Goal: Transaction & Acquisition: Purchase product/service

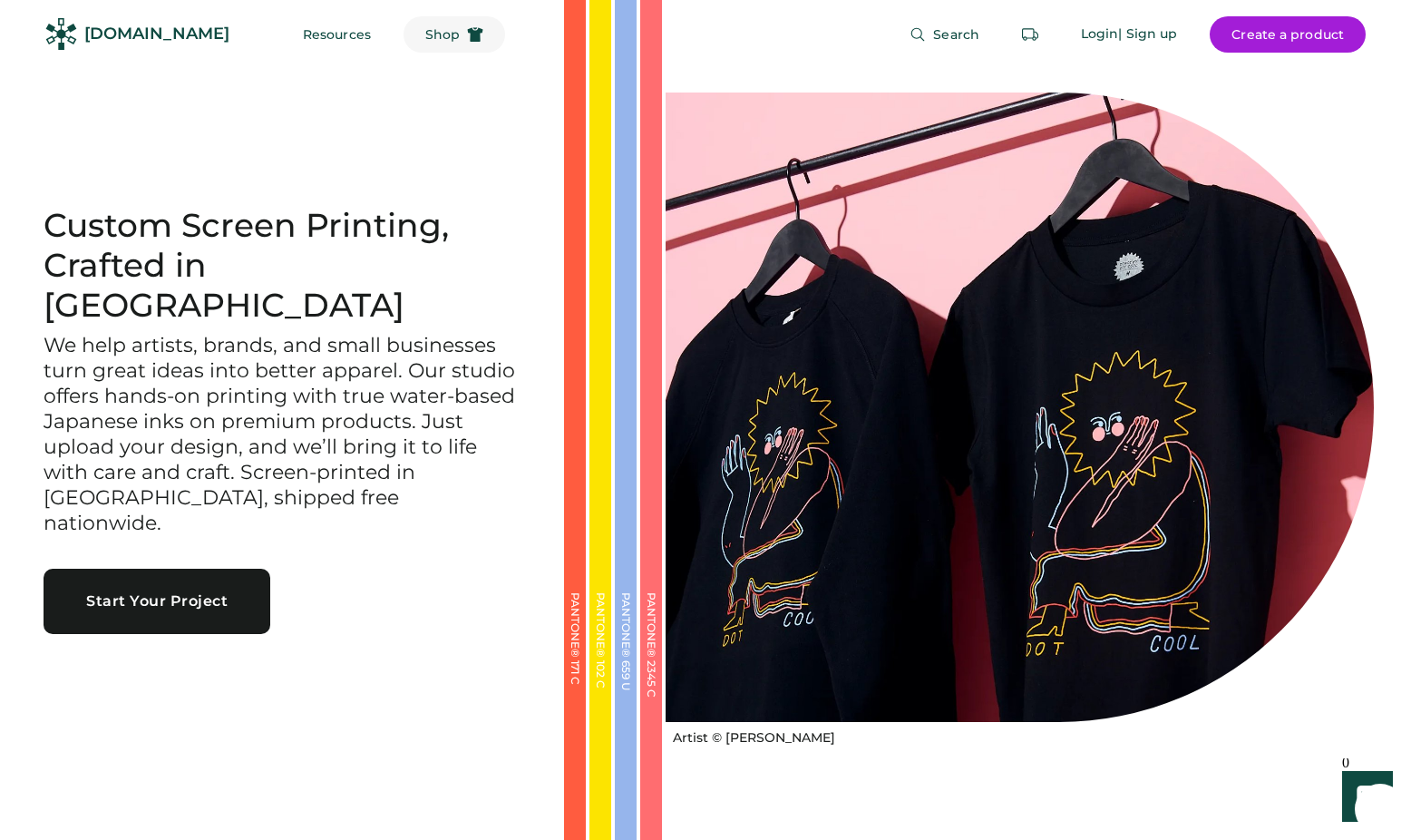
click at [425, 36] on span "Shop" at bounding box center [442, 34] width 35 height 13
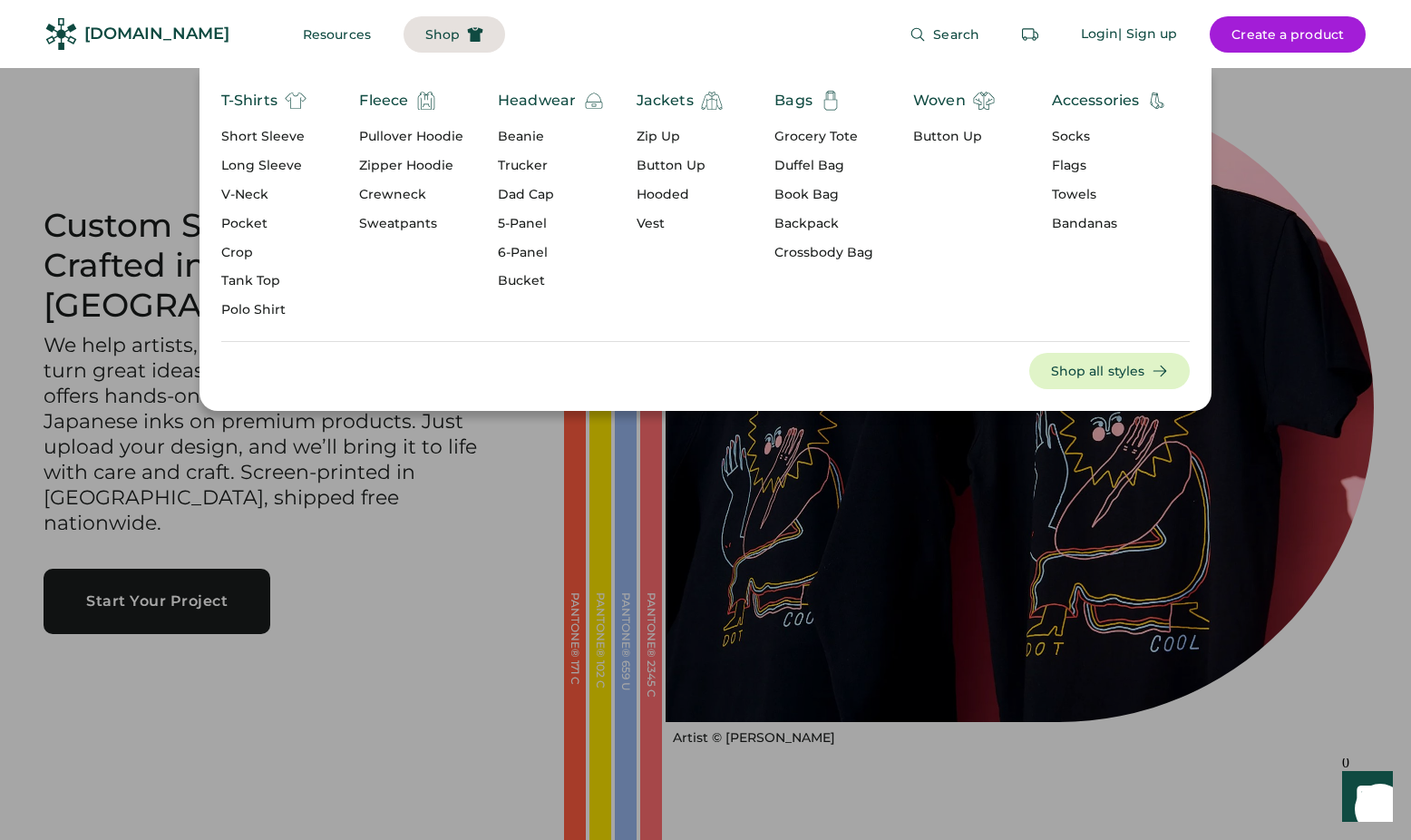
click at [827, 139] on div "Grocery Tote" at bounding box center [824, 136] width 99 height 18
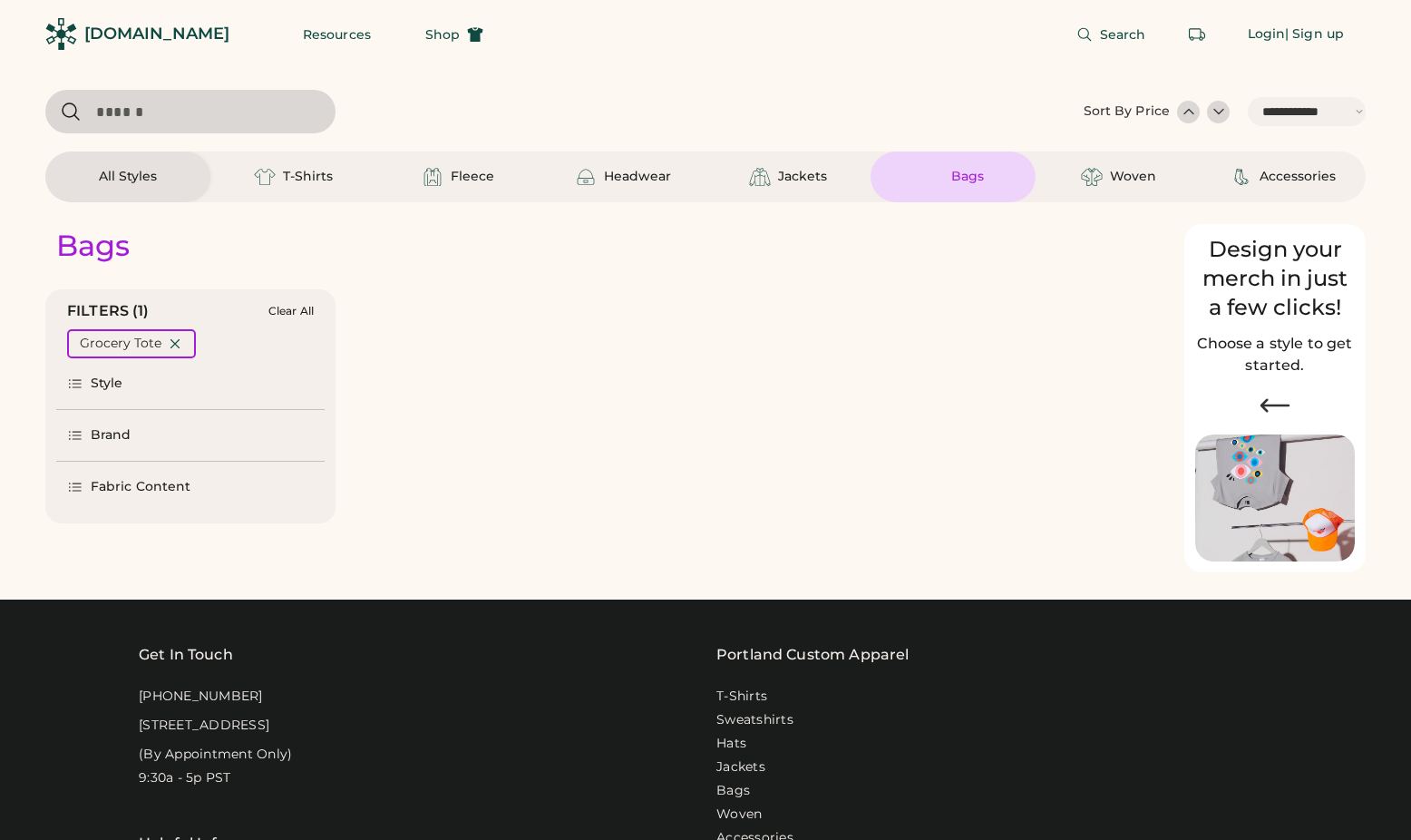
select select "*****"
select select "*"
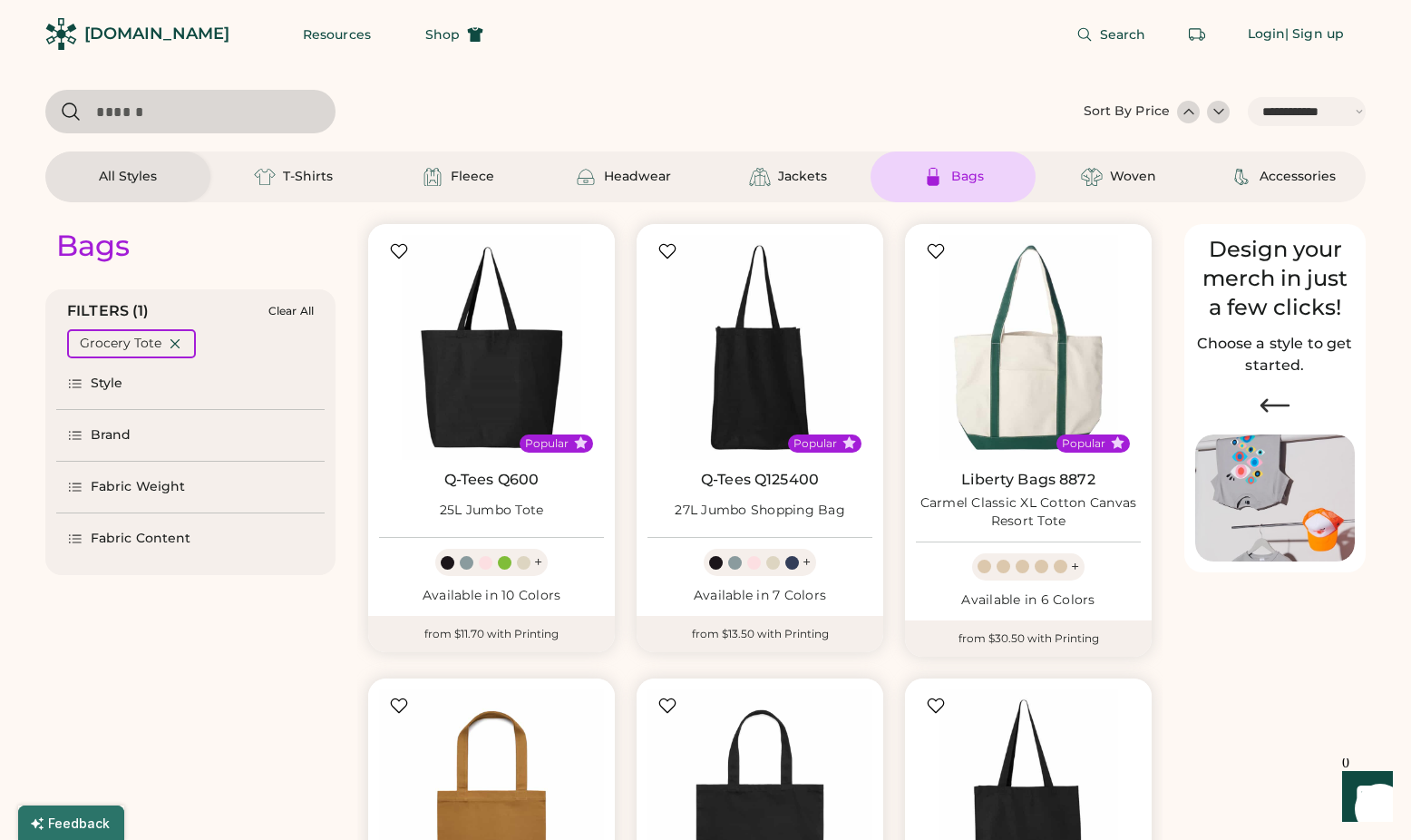
scroll to position [217, 0]
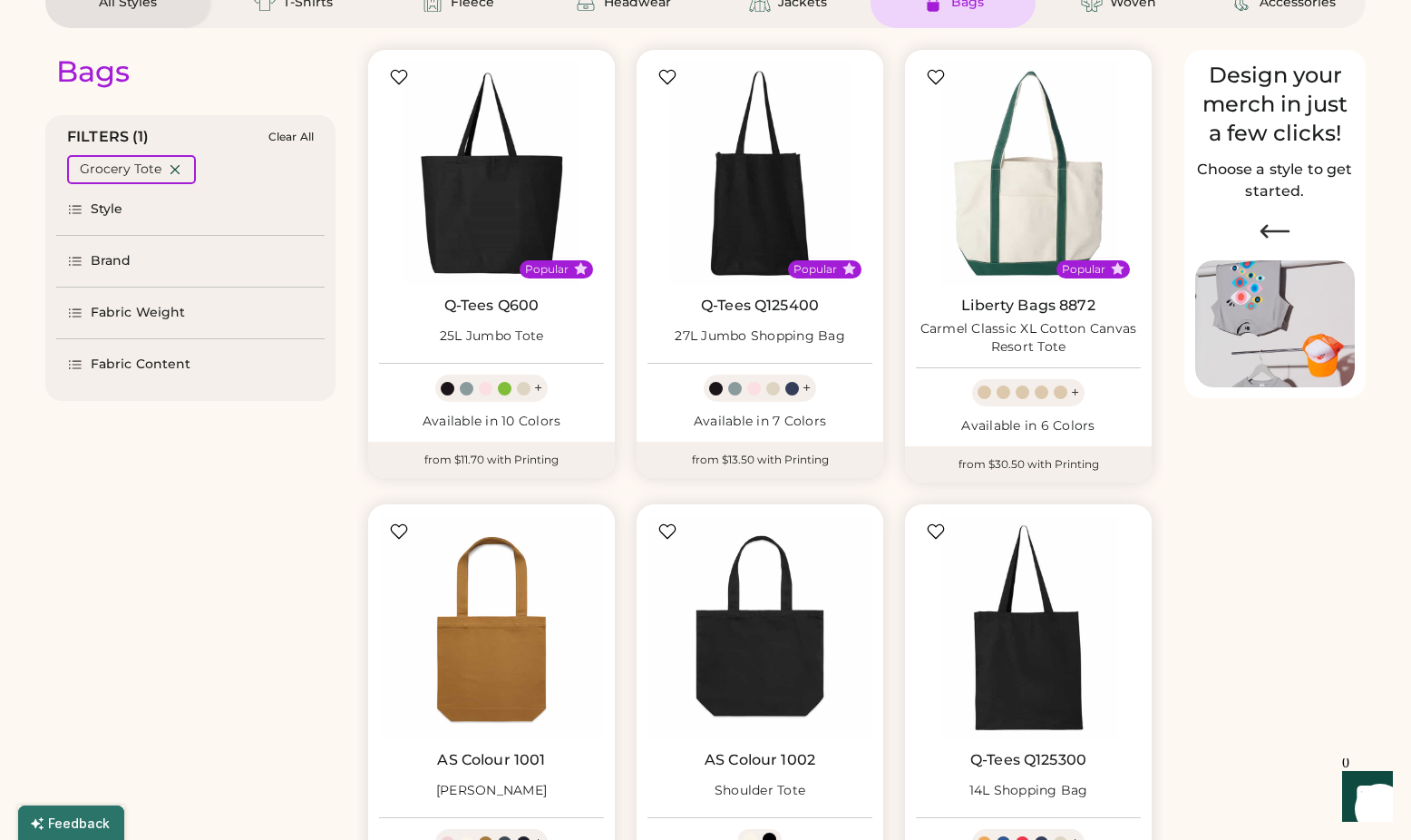
select select "*****"
select select "*"
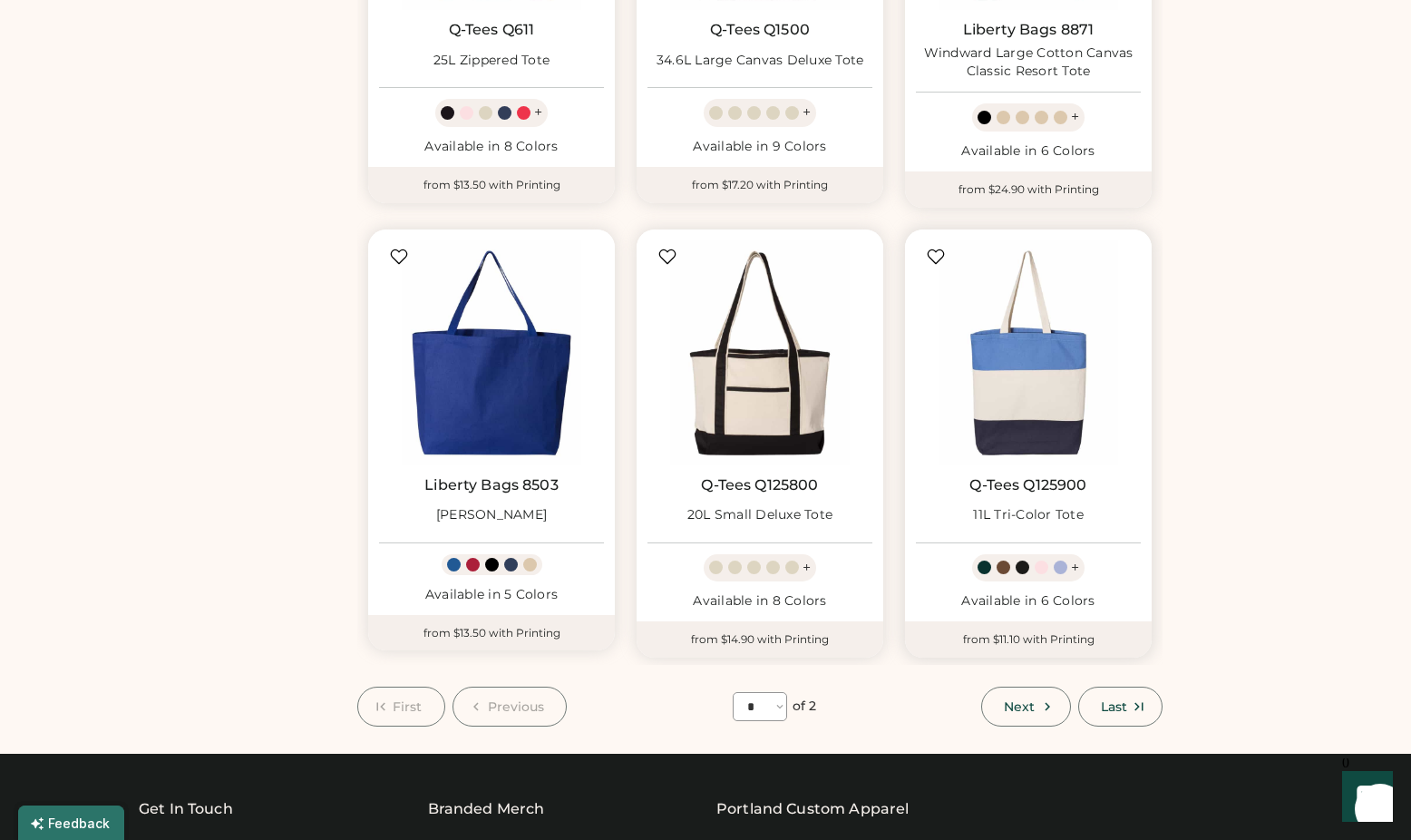
scroll to position [1355, 0]
click at [1029, 713] on button "Next" at bounding box center [1025, 705] width 89 height 40
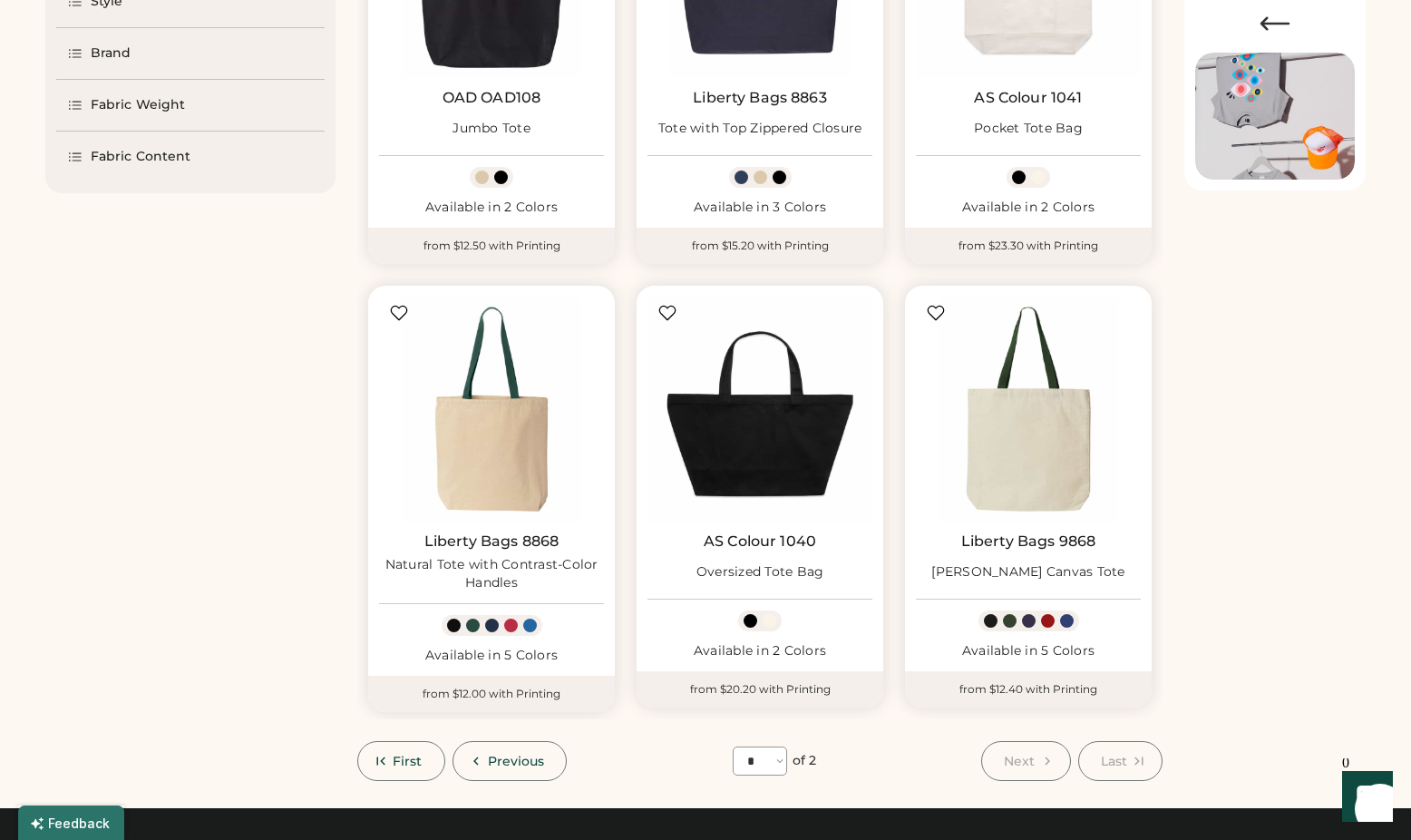
scroll to position [404, 0]
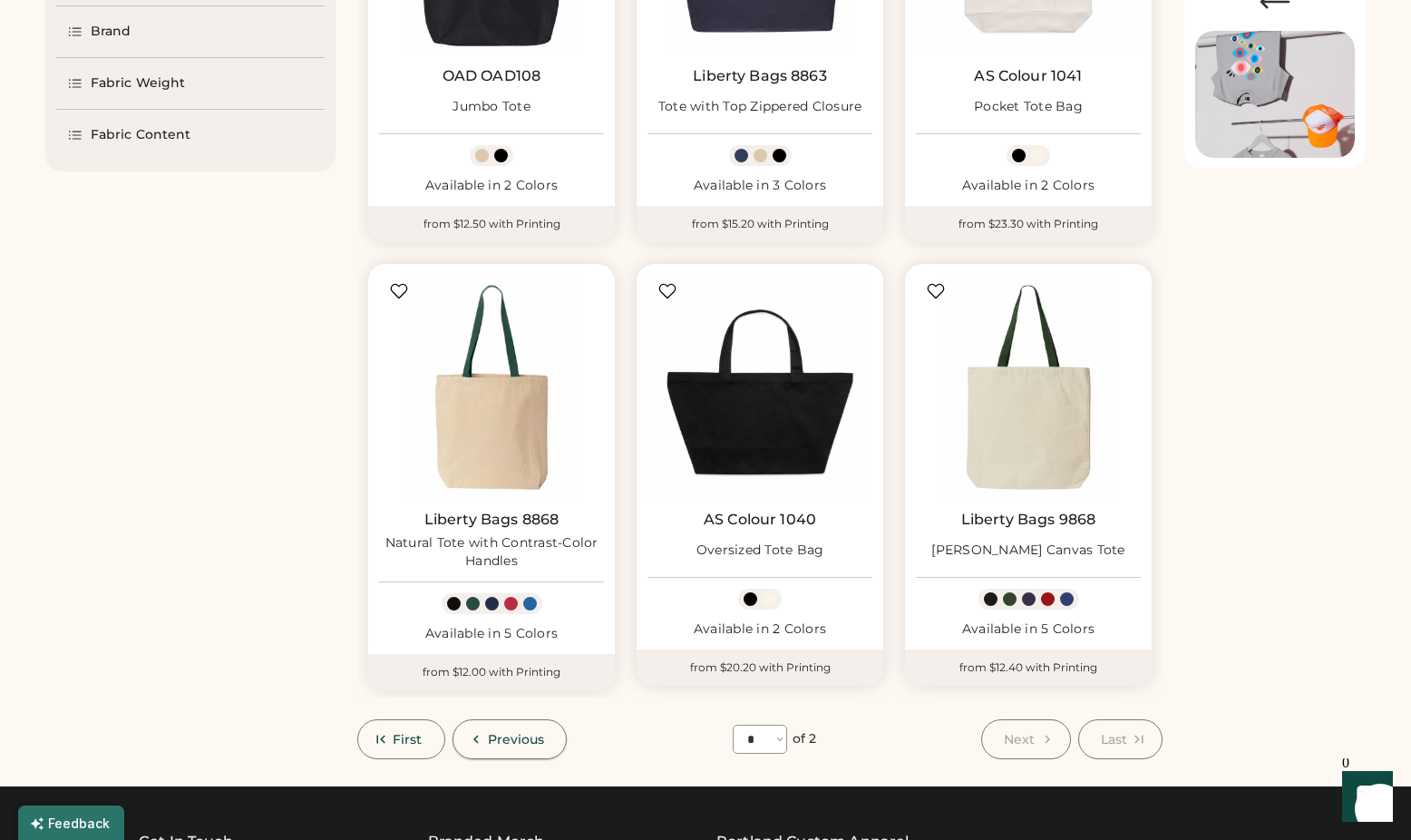
click at [501, 742] on span "Previous" at bounding box center [516, 739] width 57 height 13
select select "*"
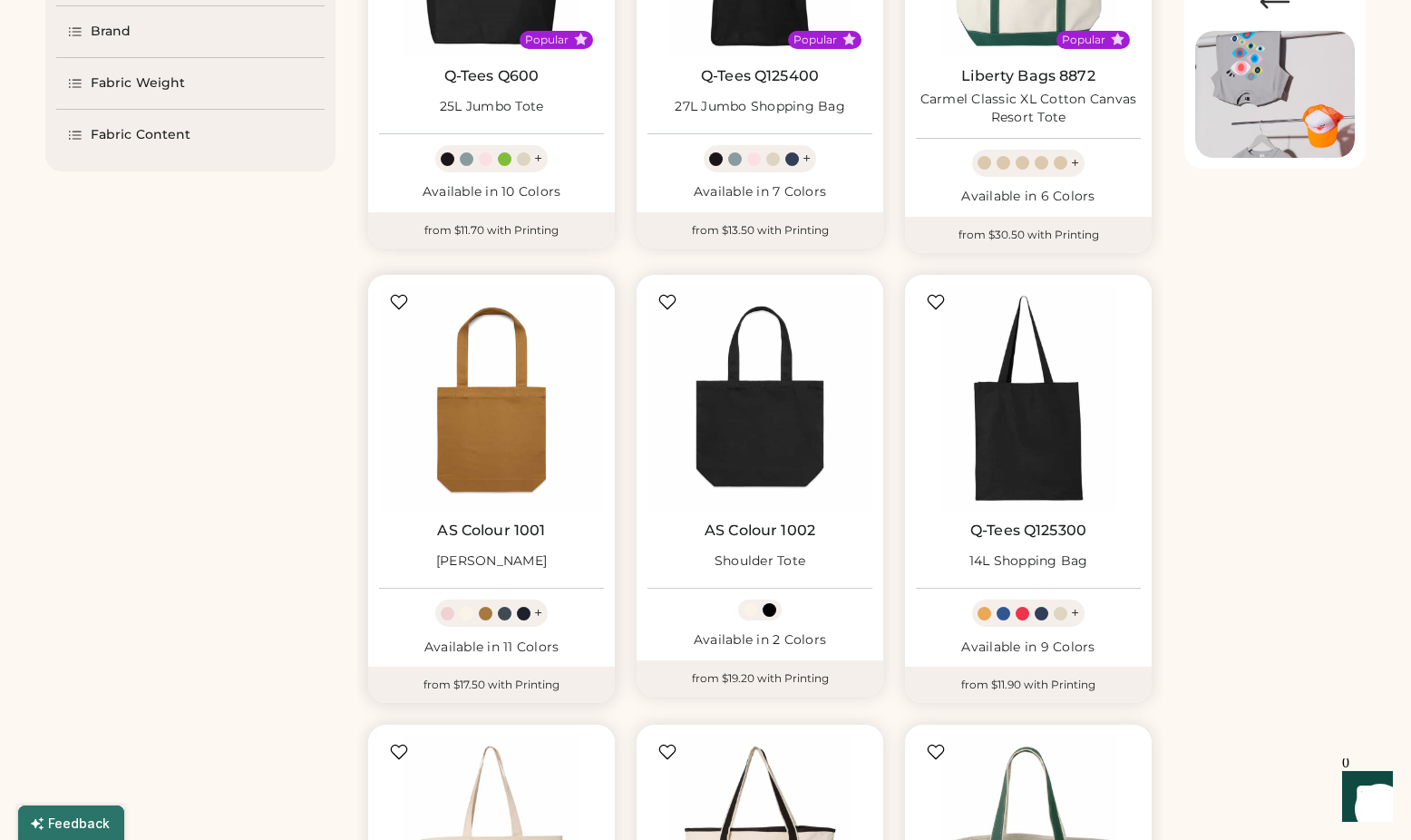
click at [505, 613] on div at bounding box center [505, 613] width 14 height 14
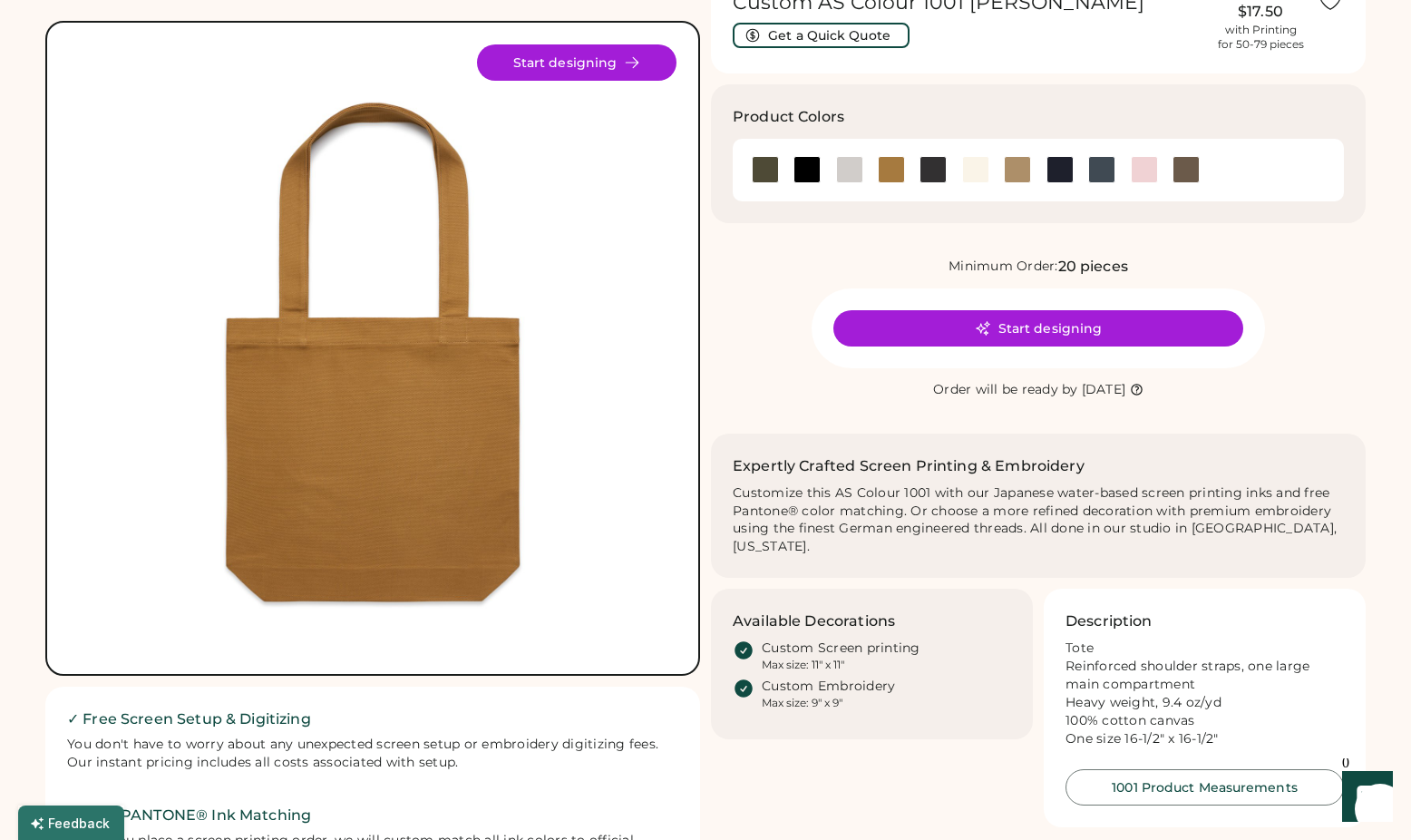
scroll to position [105, 0]
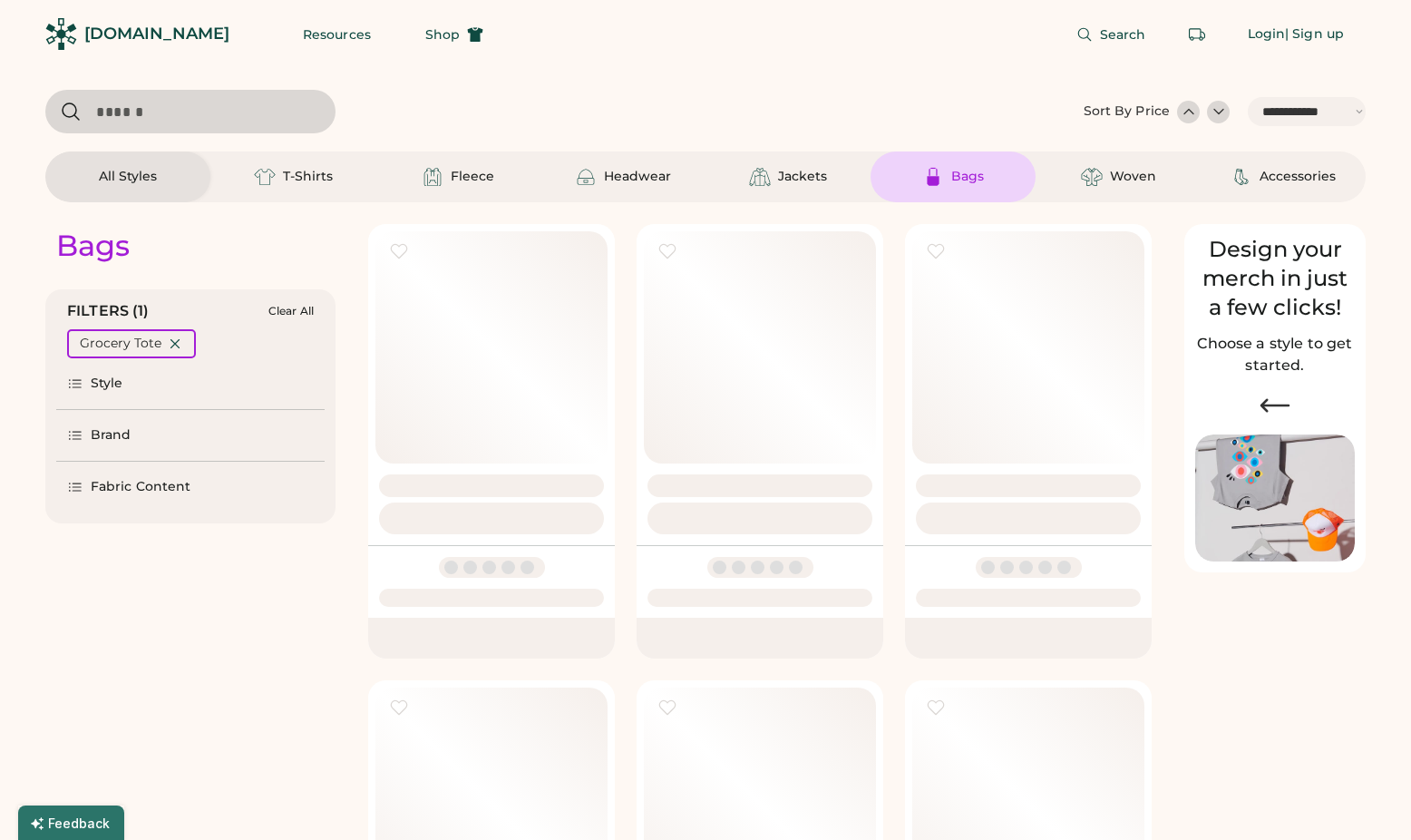
select select "*****"
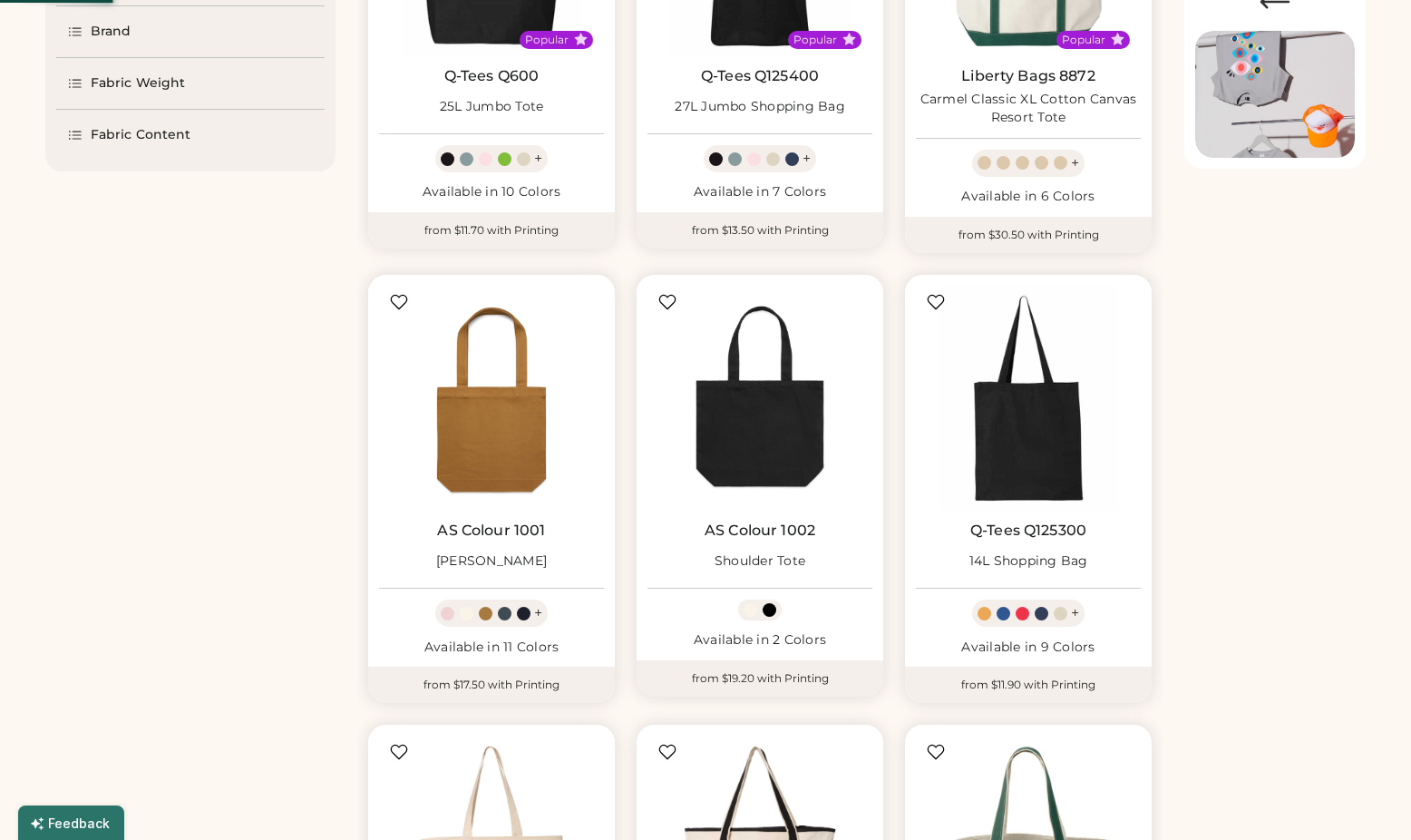
scroll to position [404, 0]
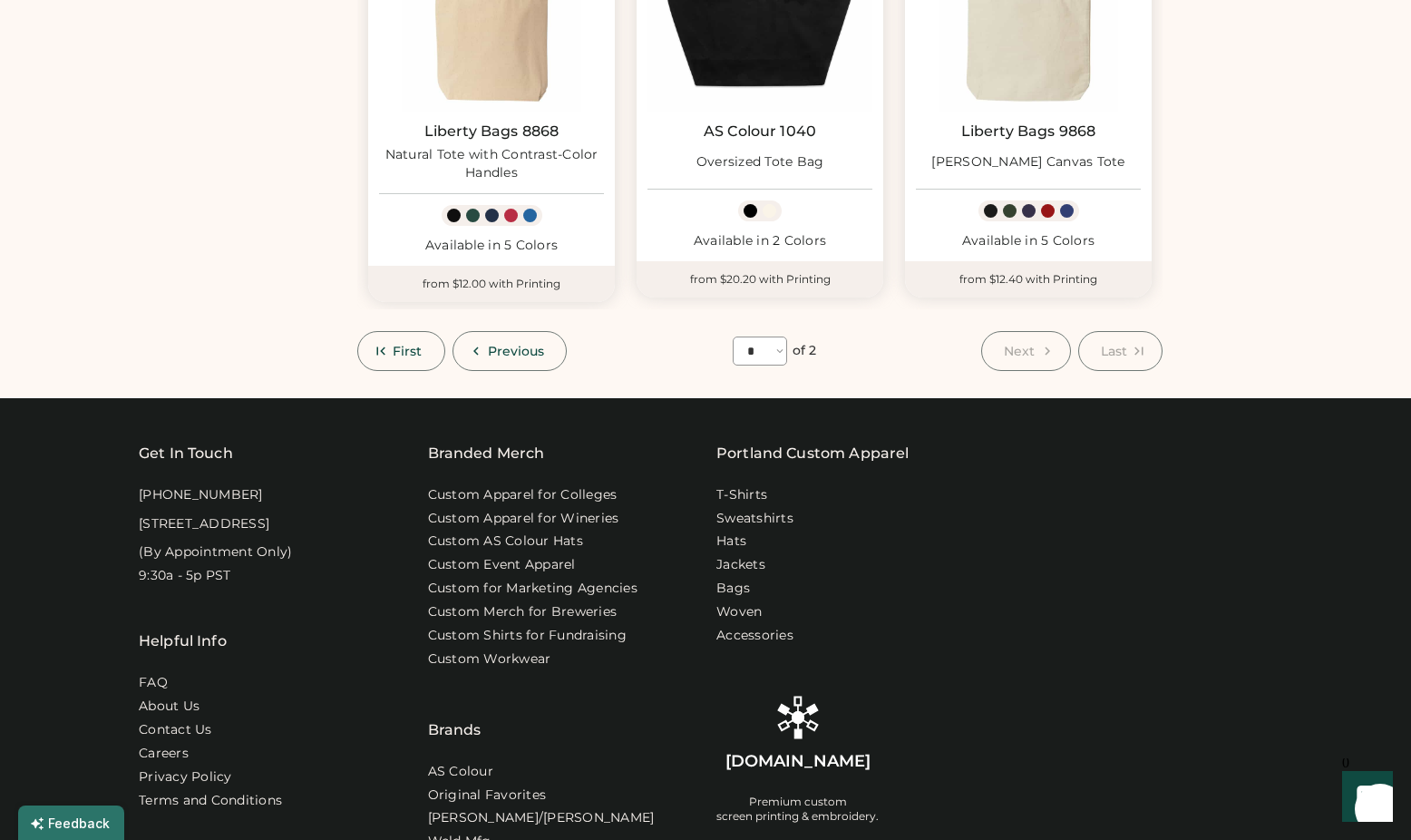
scroll to position [789, 0]
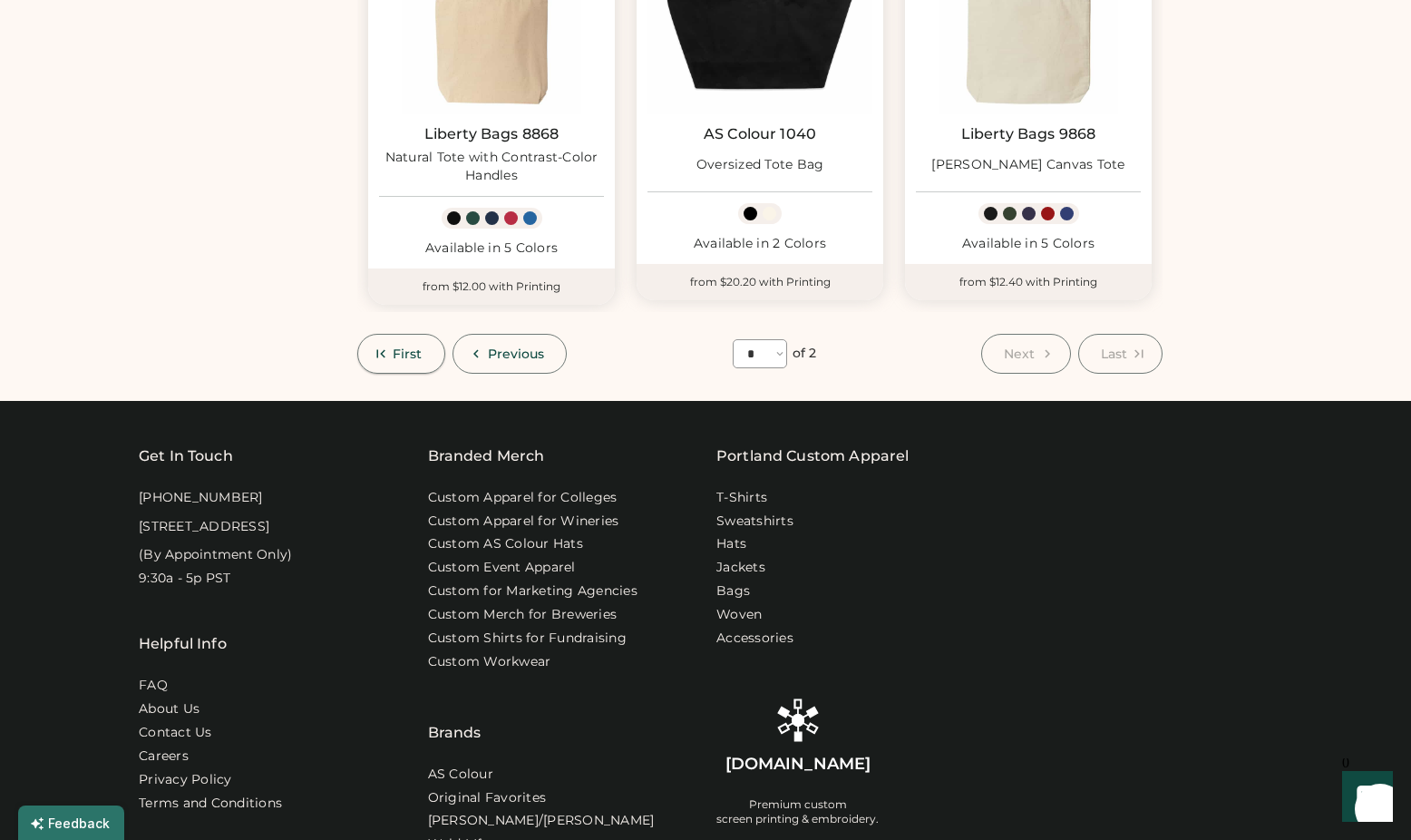
click at [390, 352] on button "First" at bounding box center [401, 353] width 88 height 40
select select "*"
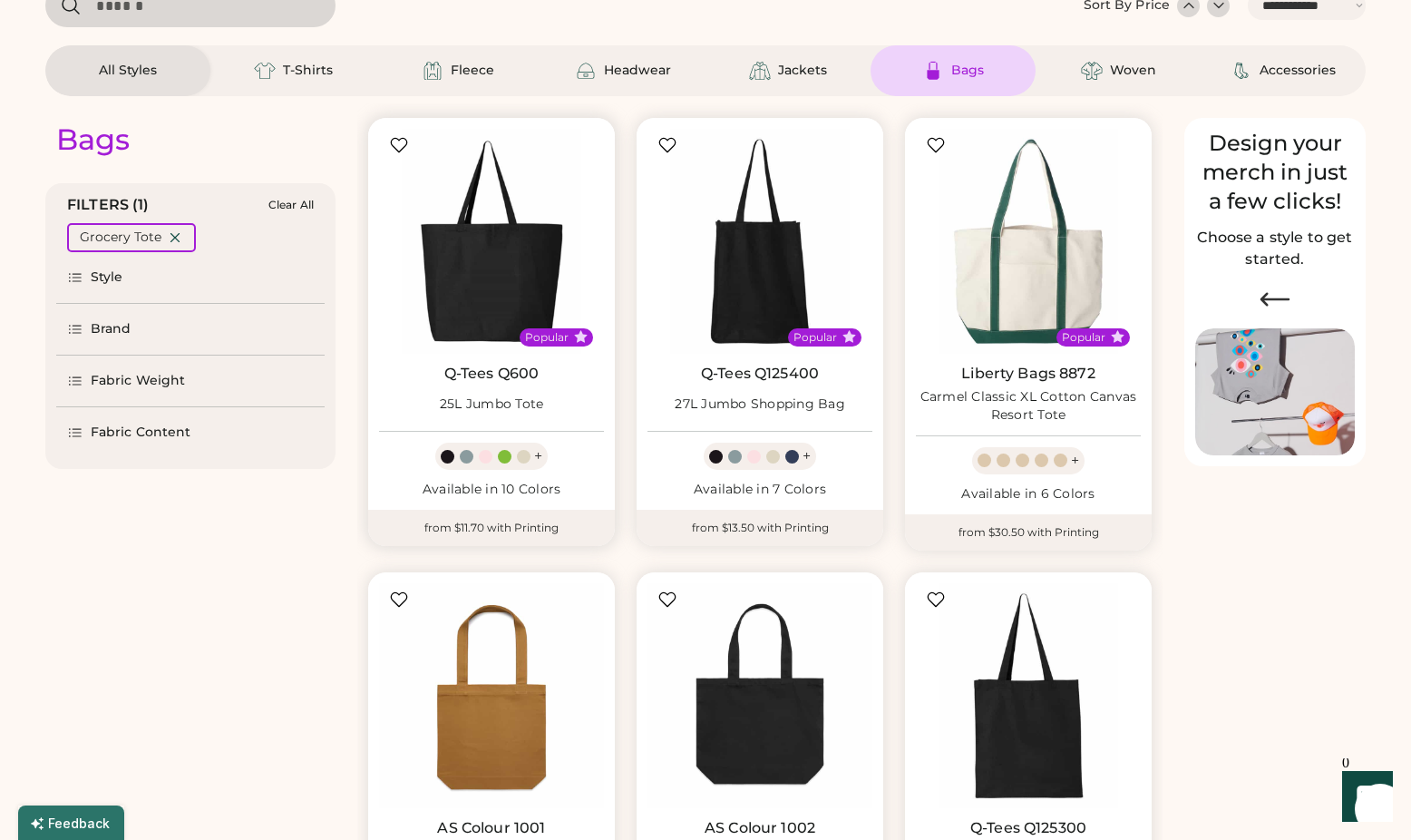
scroll to position [103, 0]
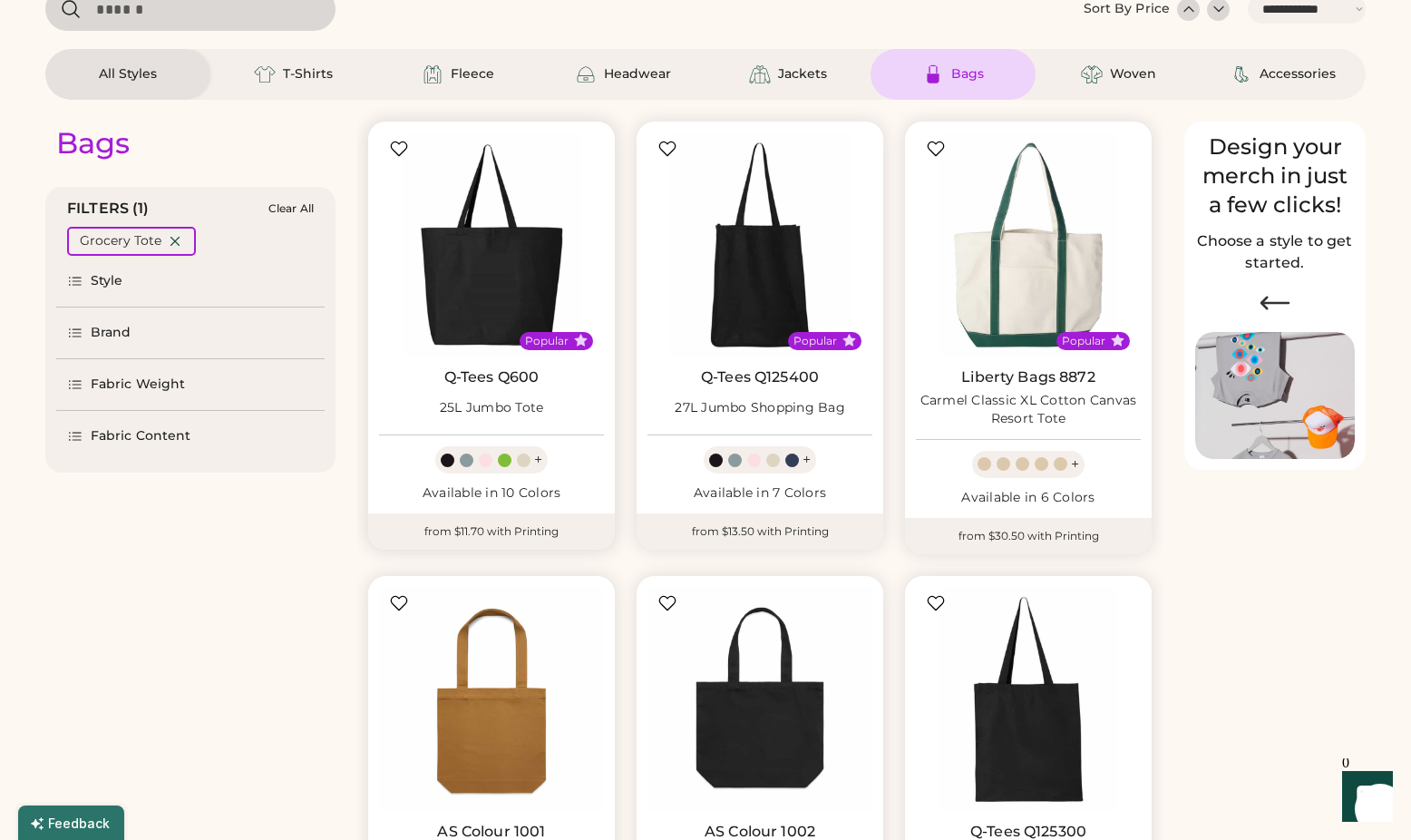
click at [519, 461] on div at bounding box center [523, 460] width 14 height 14
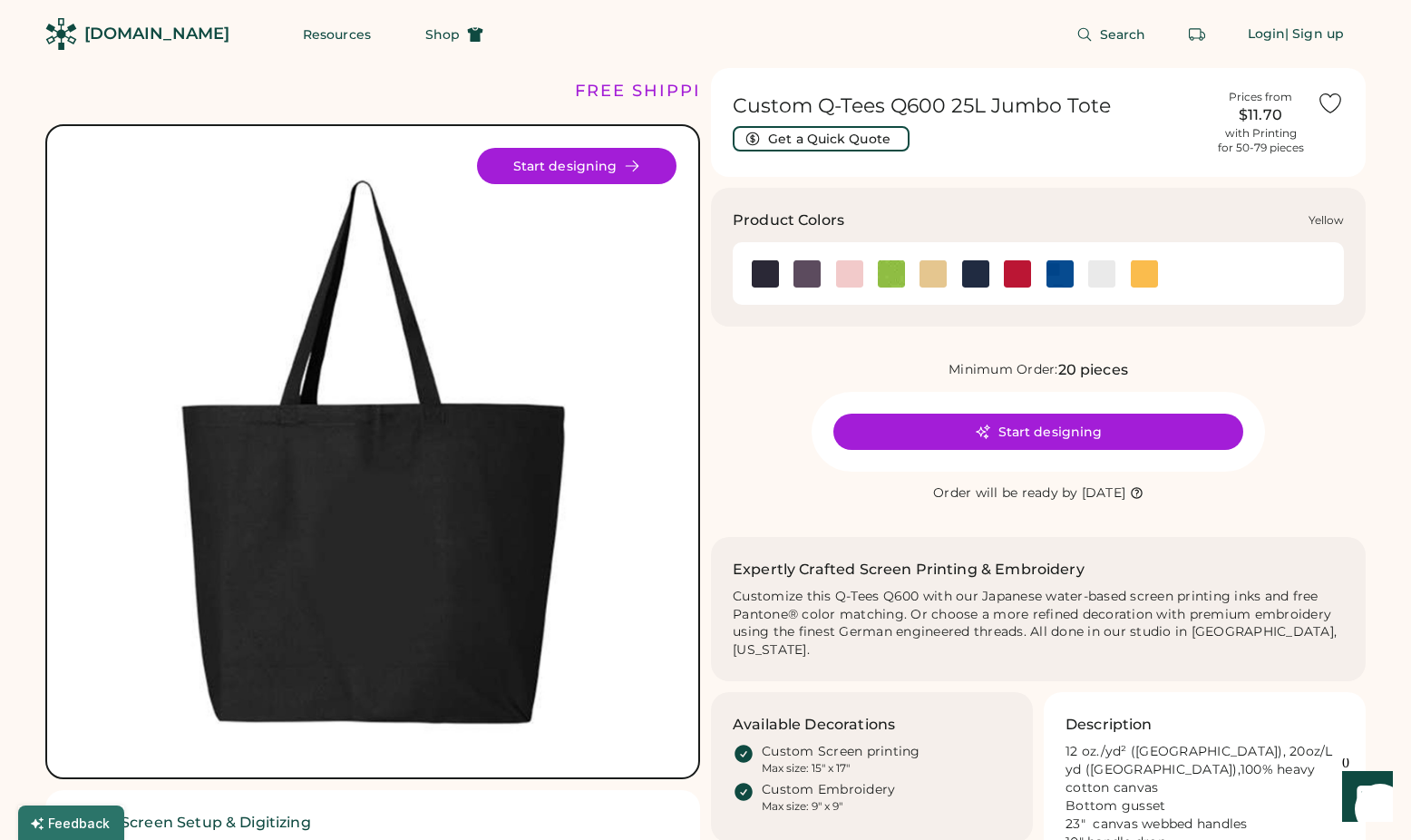
click at [1143, 280] on img at bounding box center [1144, 273] width 27 height 27
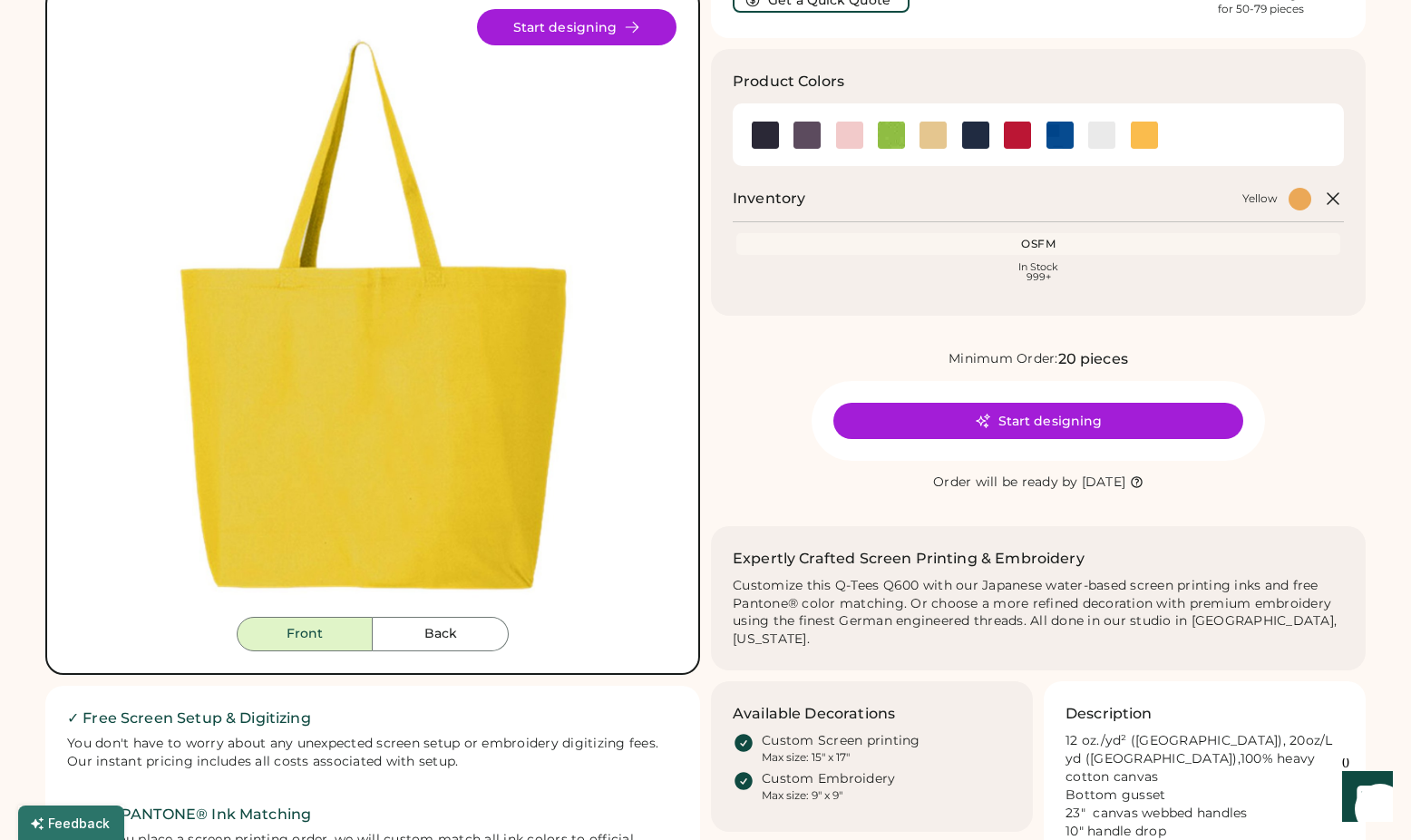
scroll to position [195, 0]
